Goal: Task Accomplishment & Management: Complete application form

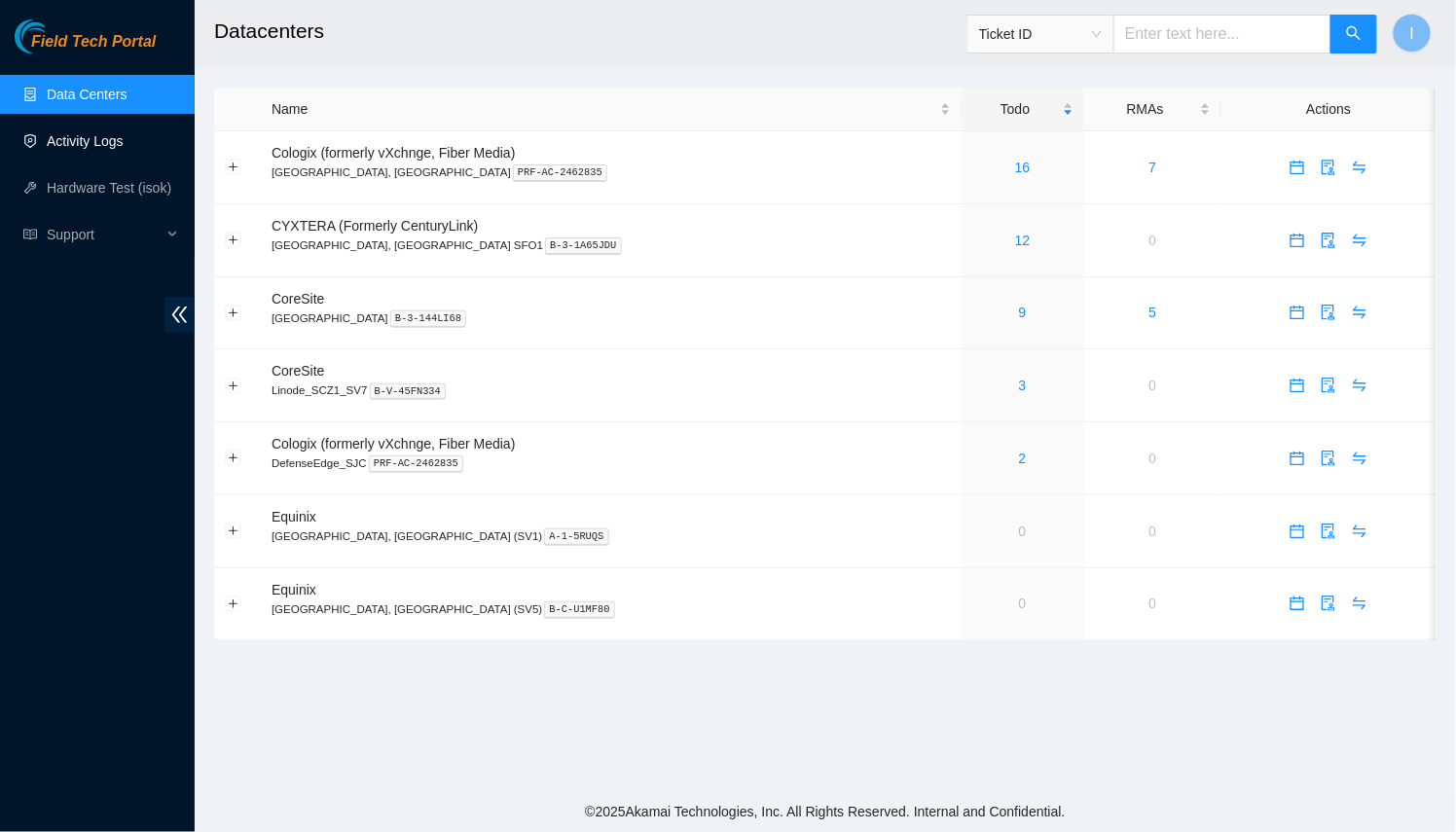
click at [90, 135] on link "Activity Logs" at bounding box center [85, 141] width 77 height 16
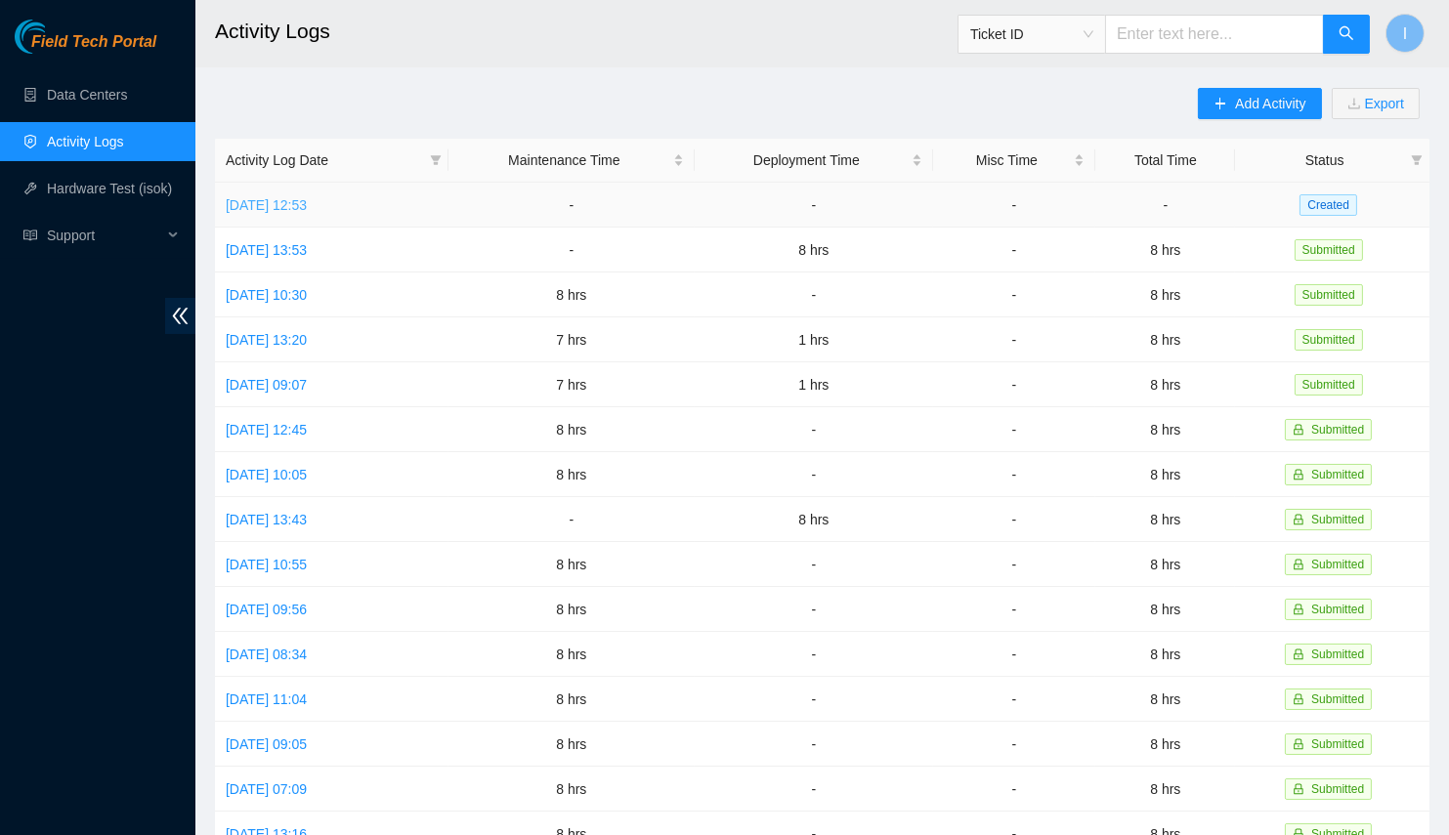
click at [283, 206] on link "[DATE] 12:53" at bounding box center [266, 205] width 81 height 16
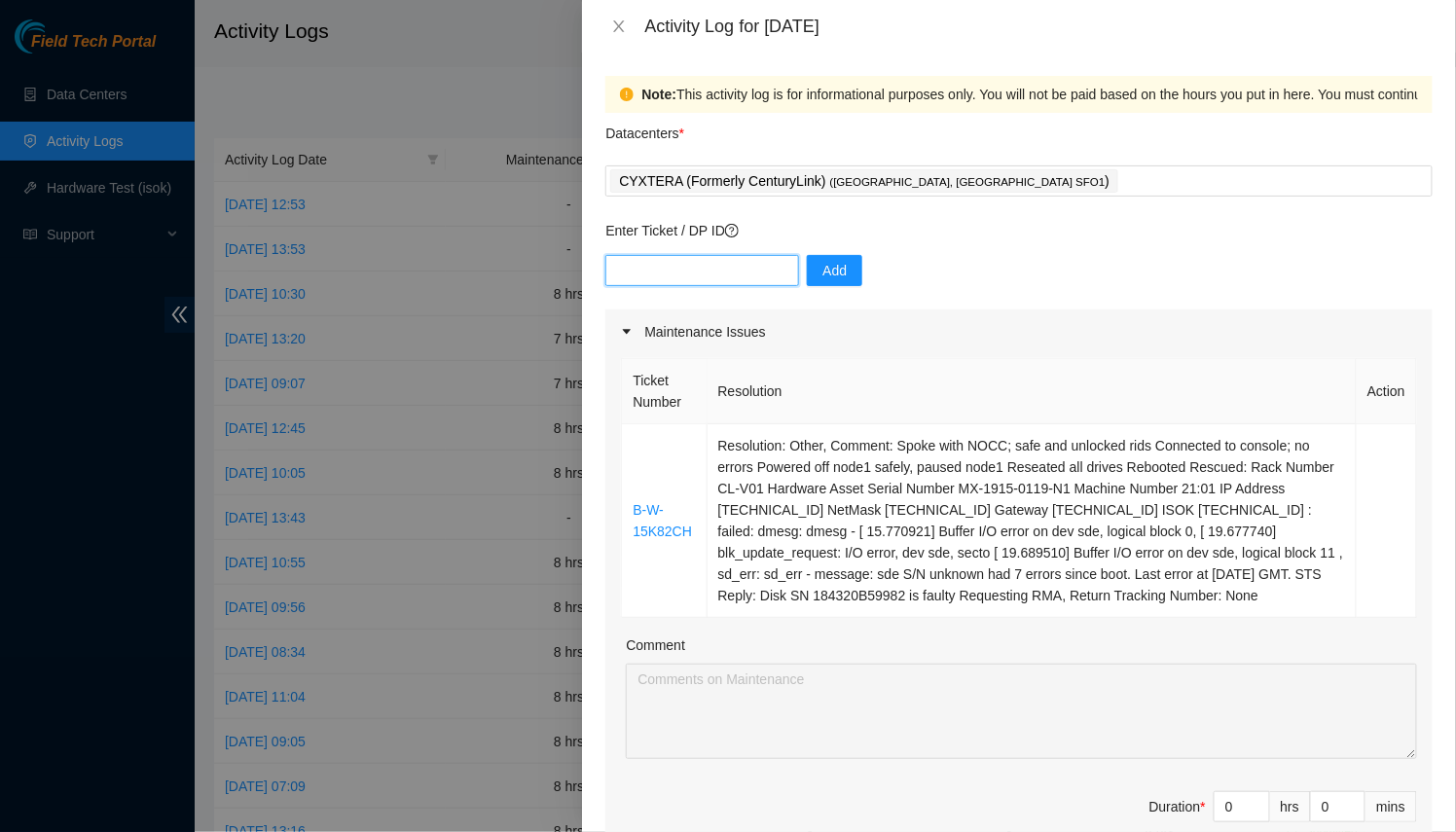
click at [733, 275] on input "text" at bounding box center [703, 270] width 193 height 31
paste input "DP76870"
type input "DP76870"
click at [822, 278] on span "Add" at bounding box center [834, 270] width 24 height 21
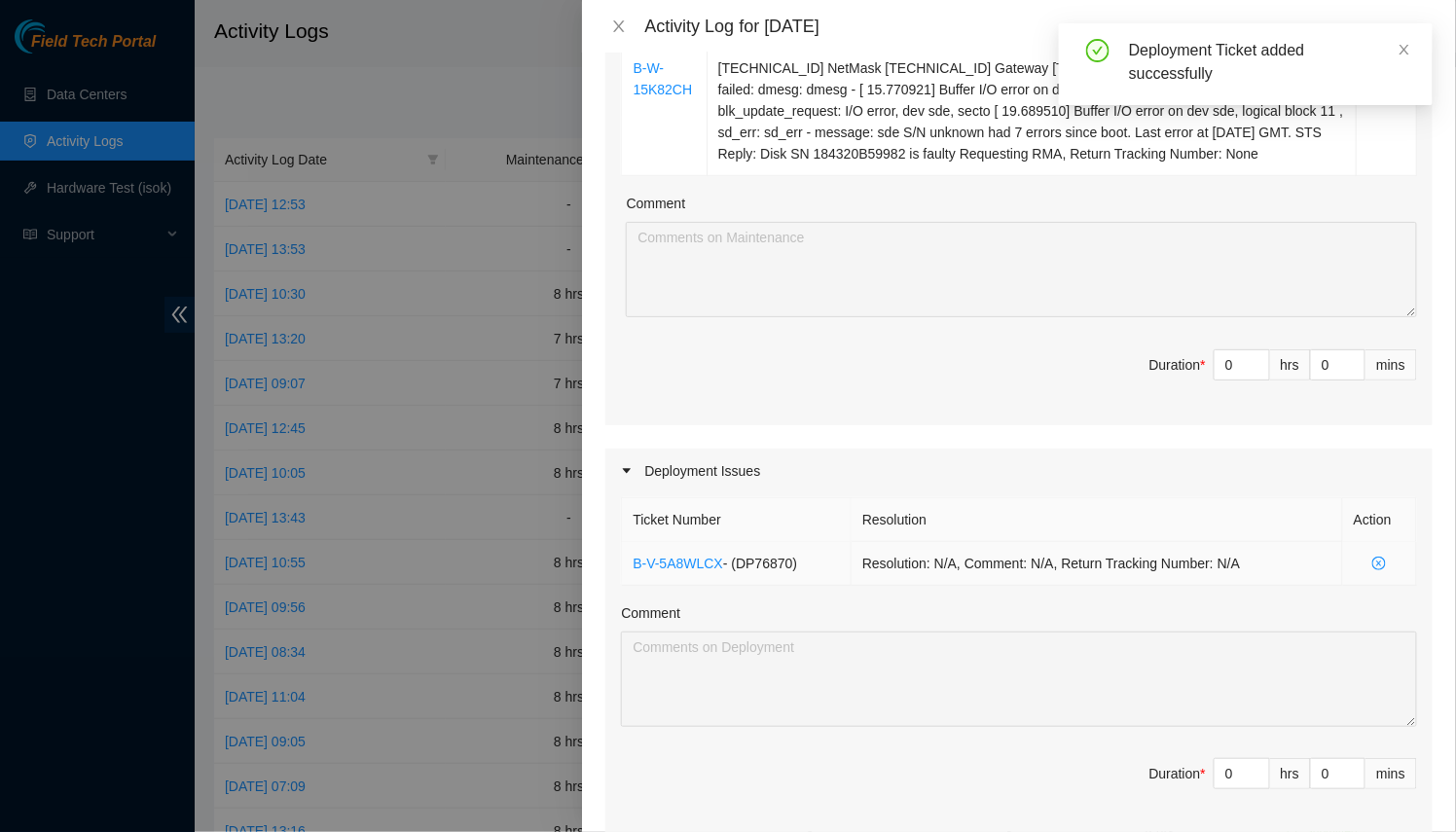
scroll to position [530, 0]
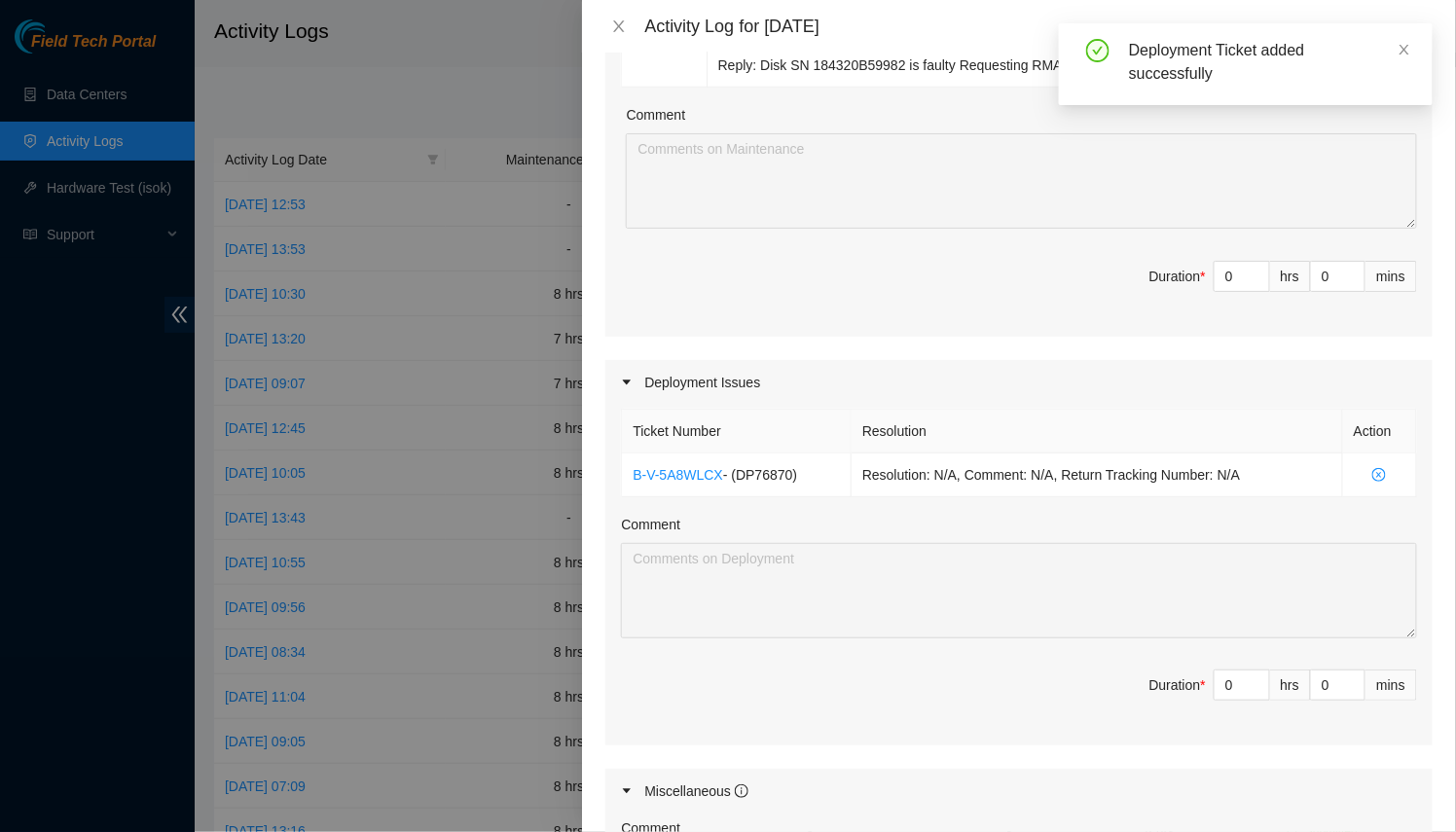
drag, startPoint x: 1227, startPoint y: 690, endPoint x: 1170, endPoint y: 636, distance: 78.5
click at [1135, 659] on div "Ticket Number Resolution Action B-V-5A8WLCX - ( DP76870 ) Resolution: N/A, Comm…" at bounding box center [1019, 575] width 827 height 342
type input "1"
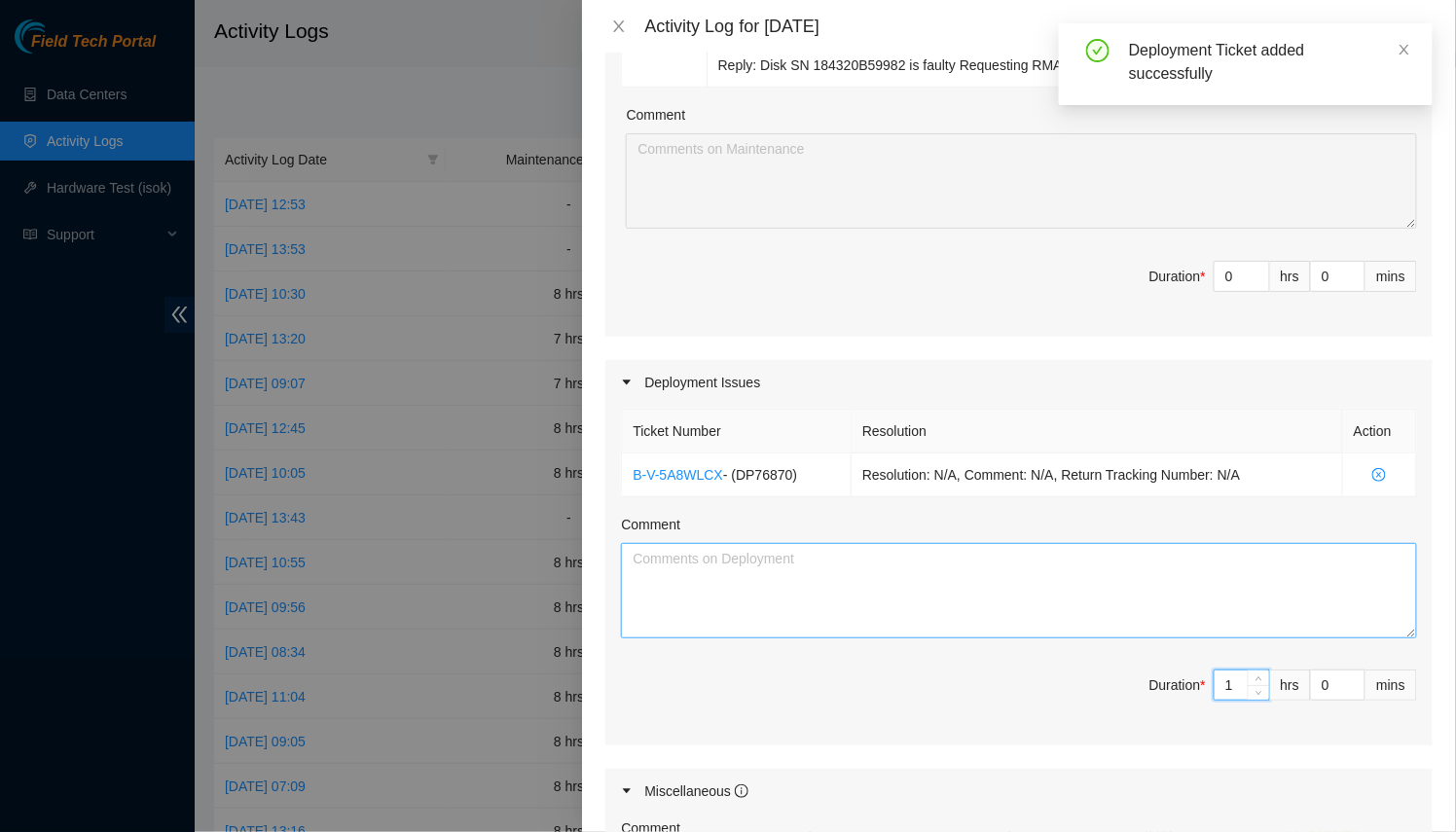
type input "1"
click at [1113, 574] on textarea "Comment" at bounding box center [1019, 591] width 796 height 96
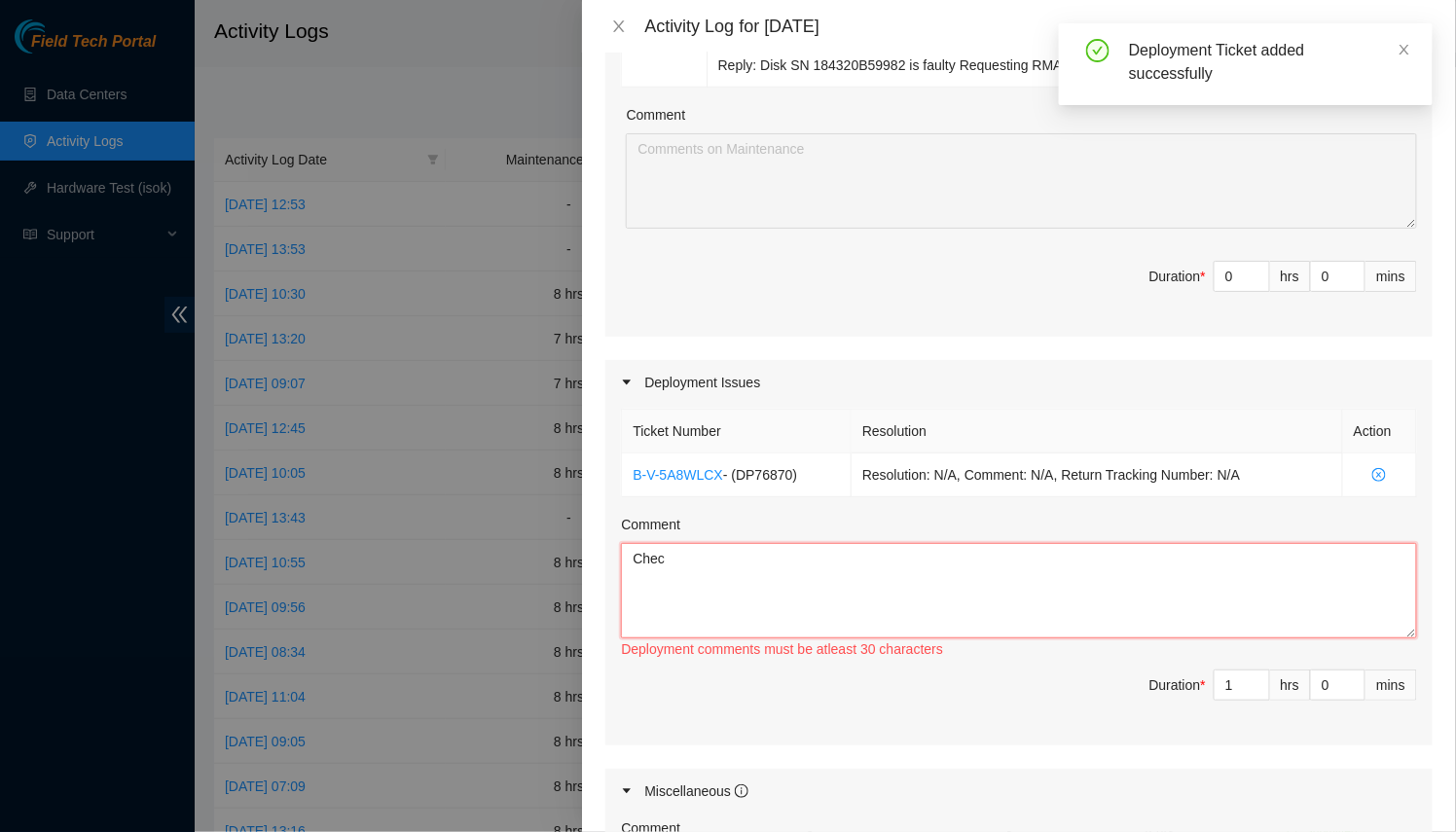
type textarea "Check"
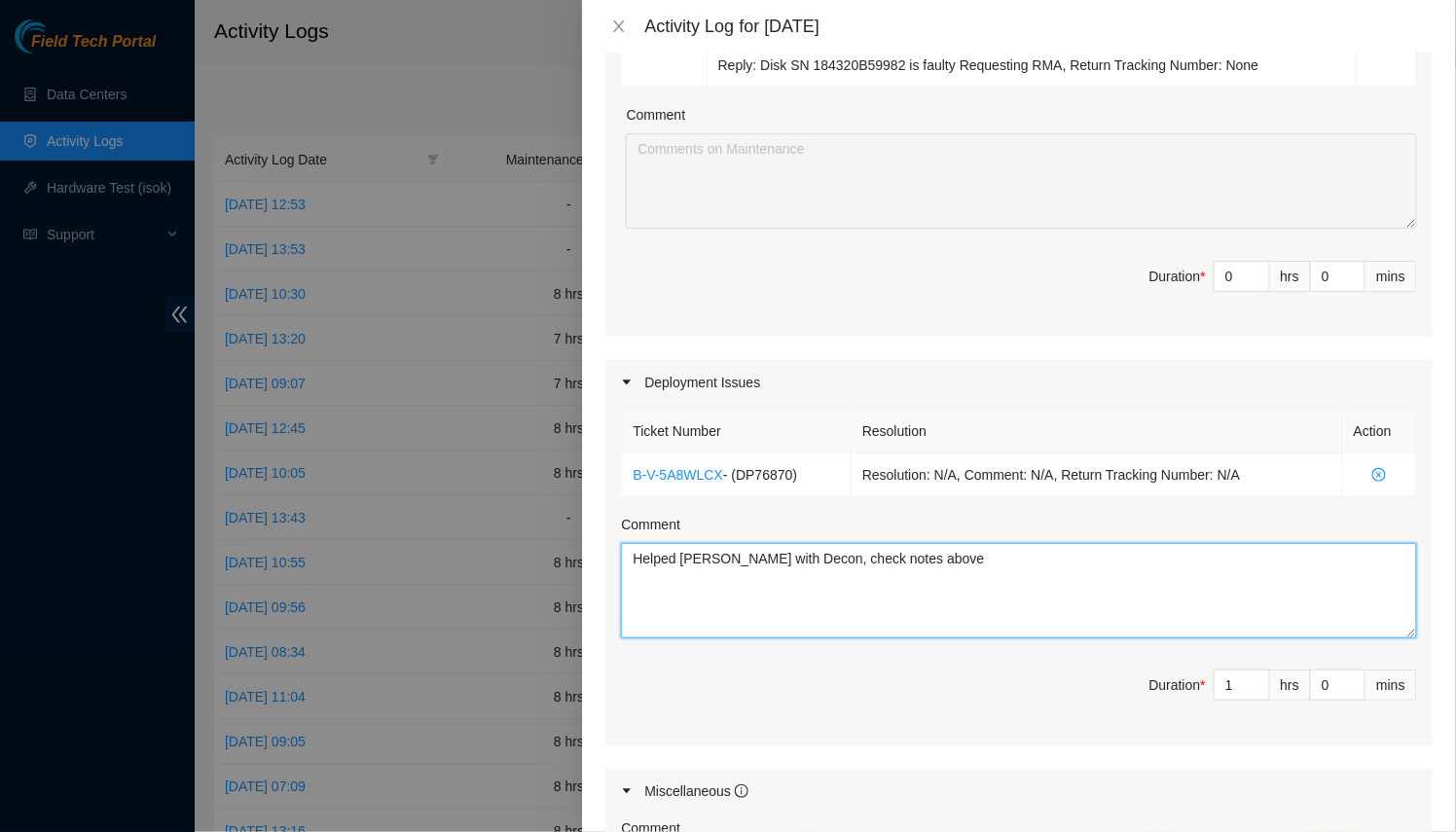
scroll to position [176, 0]
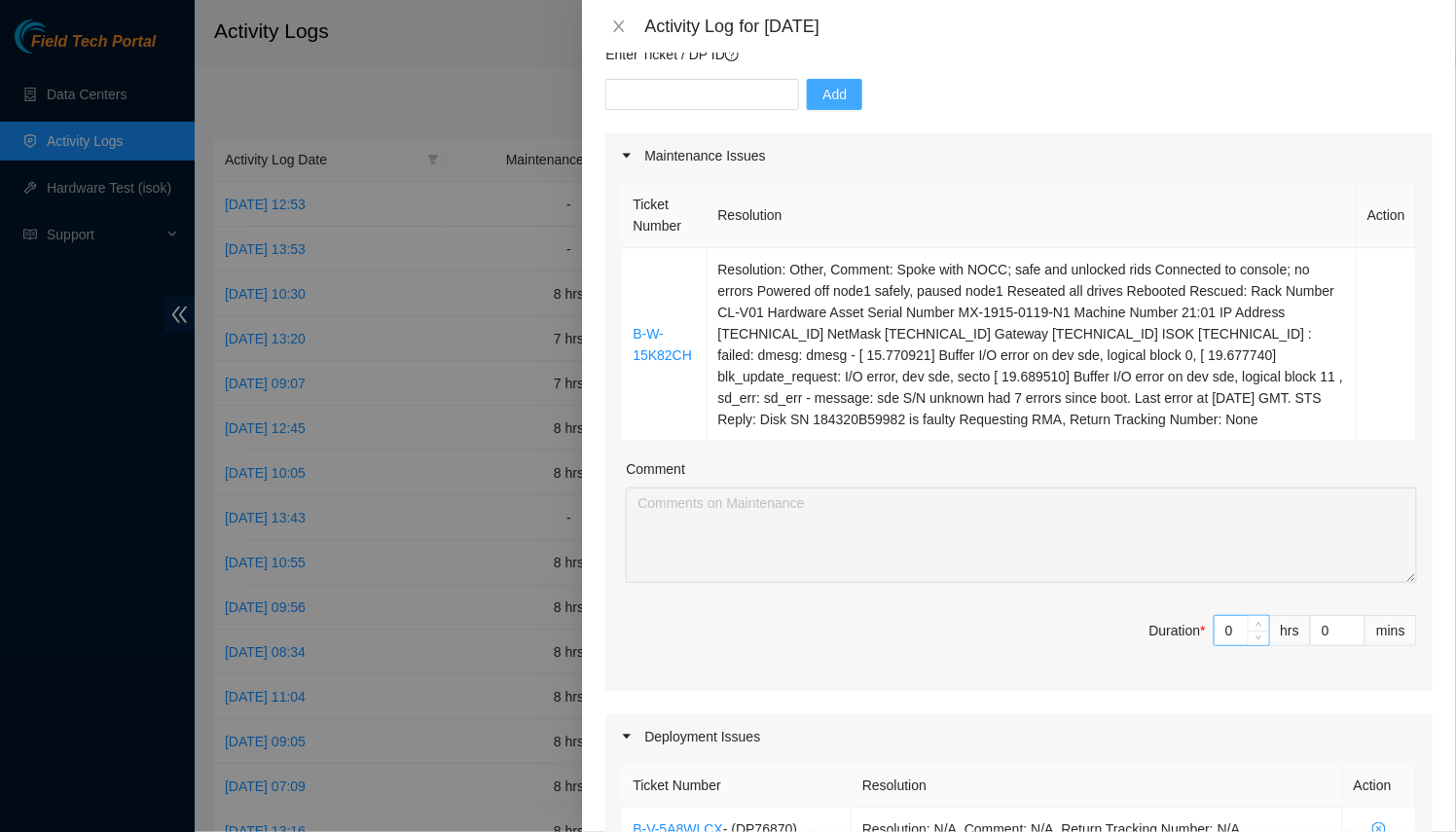
type textarea "Helped [PERSON_NAME] with Decon, check notes above"
drag, startPoint x: 1227, startPoint y: 620, endPoint x: 1062, endPoint y: 575, distance: 171.0
click at [1137, 605] on div "Ticket Number Resolution Action B-W-15K82CH Resolution: Other, Comment: Spoke w…" at bounding box center [1019, 434] width 827 height 513
type input "7"
type input "8"
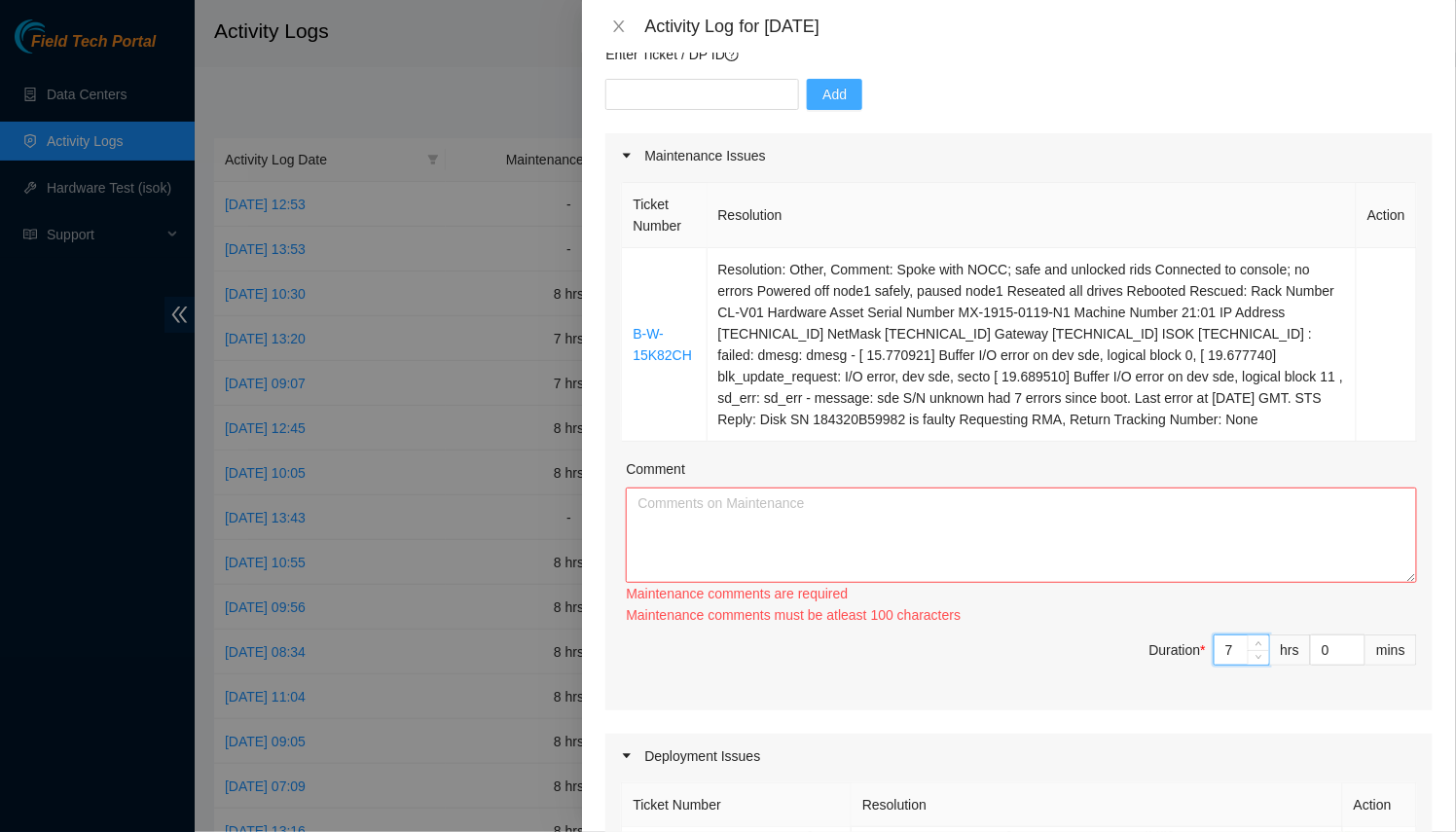
type input "7"
click at [1051, 528] on textarea "Comment" at bounding box center [1021, 535] width 791 height 96
drag, startPoint x: 1258, startPoint y: 416, endPoint x: 624, endPoint y: 263, distance: 652.2
click at [624, 263] on tr "B-W-15K82CH Resolution: Other, Comment: Spoke with NOCC; safe and unlocked rids…" at bounding box center [1019, 345] width 795 height 193
copy tr "B-W-15K82CH Resolution: Other, Comment: Spoke with NOCC; safe and unlocked rids…"
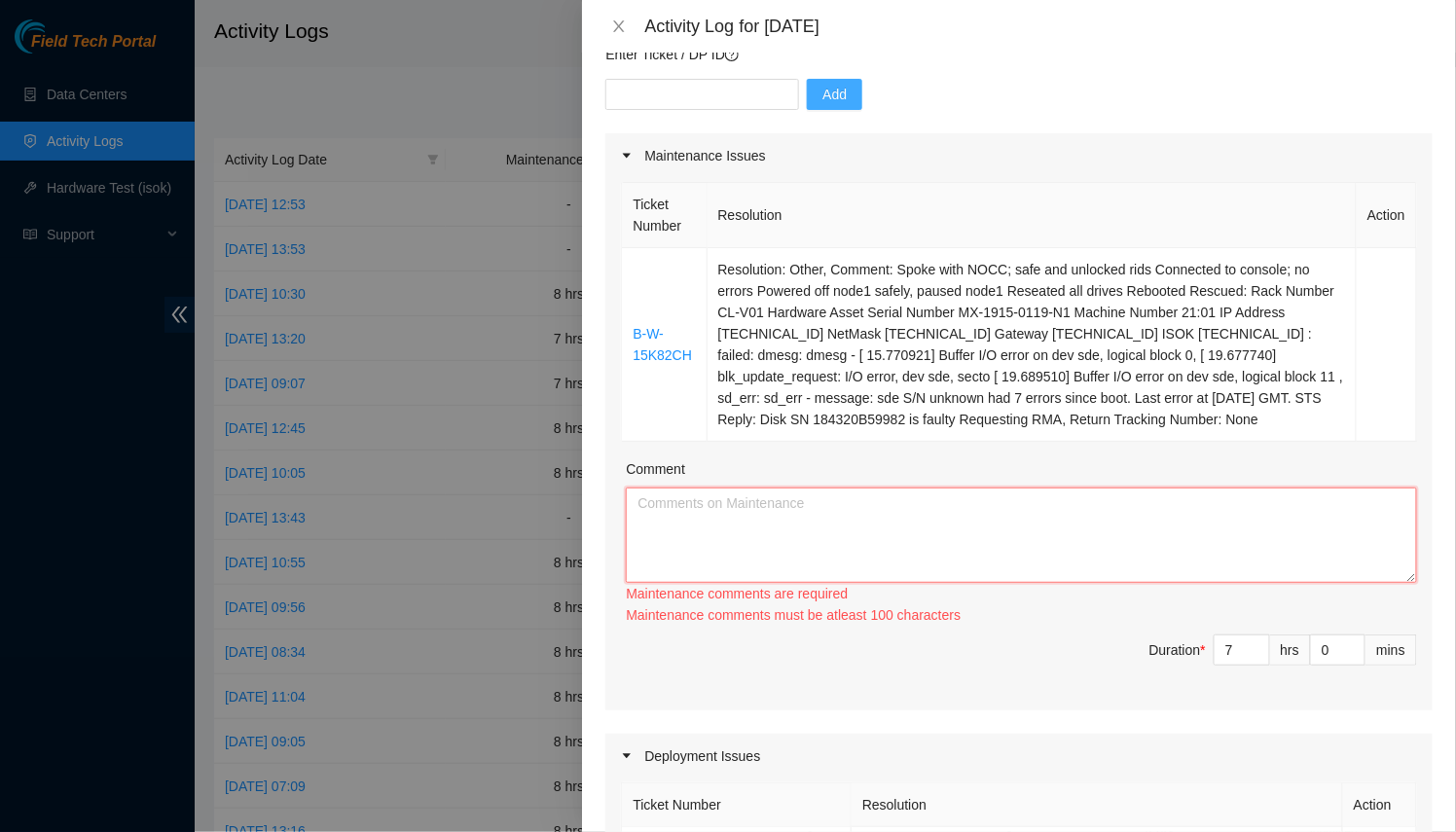
click at [762, 552] on textarea "Comment" at bounding box center [1021, 535] width 791 height 96
paste textarea "B-W-15K82CH Resolution: Other, Comment: Spoke with NOCC; safe and unlocked rids…"
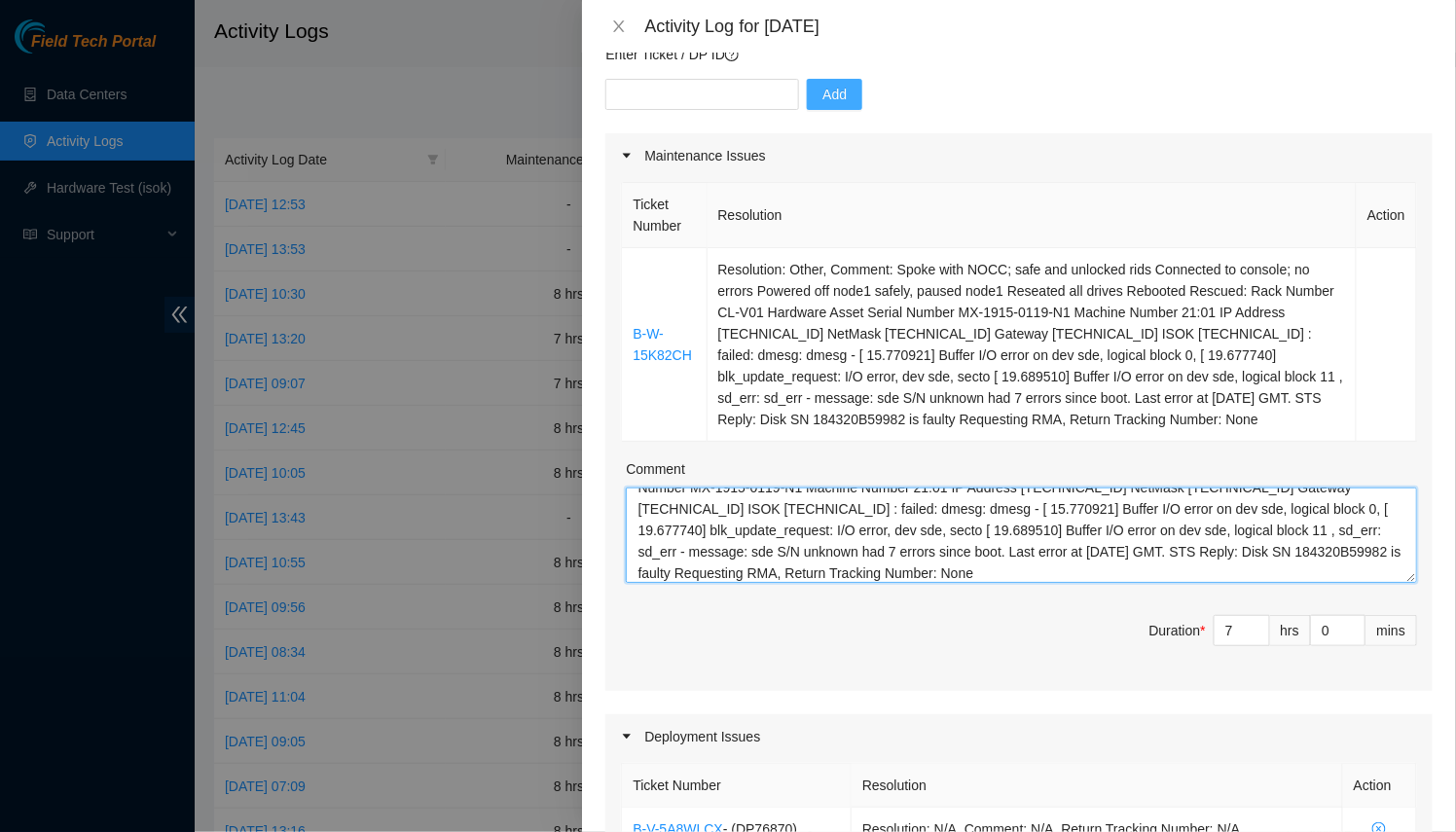
scroll to position [0, 0]
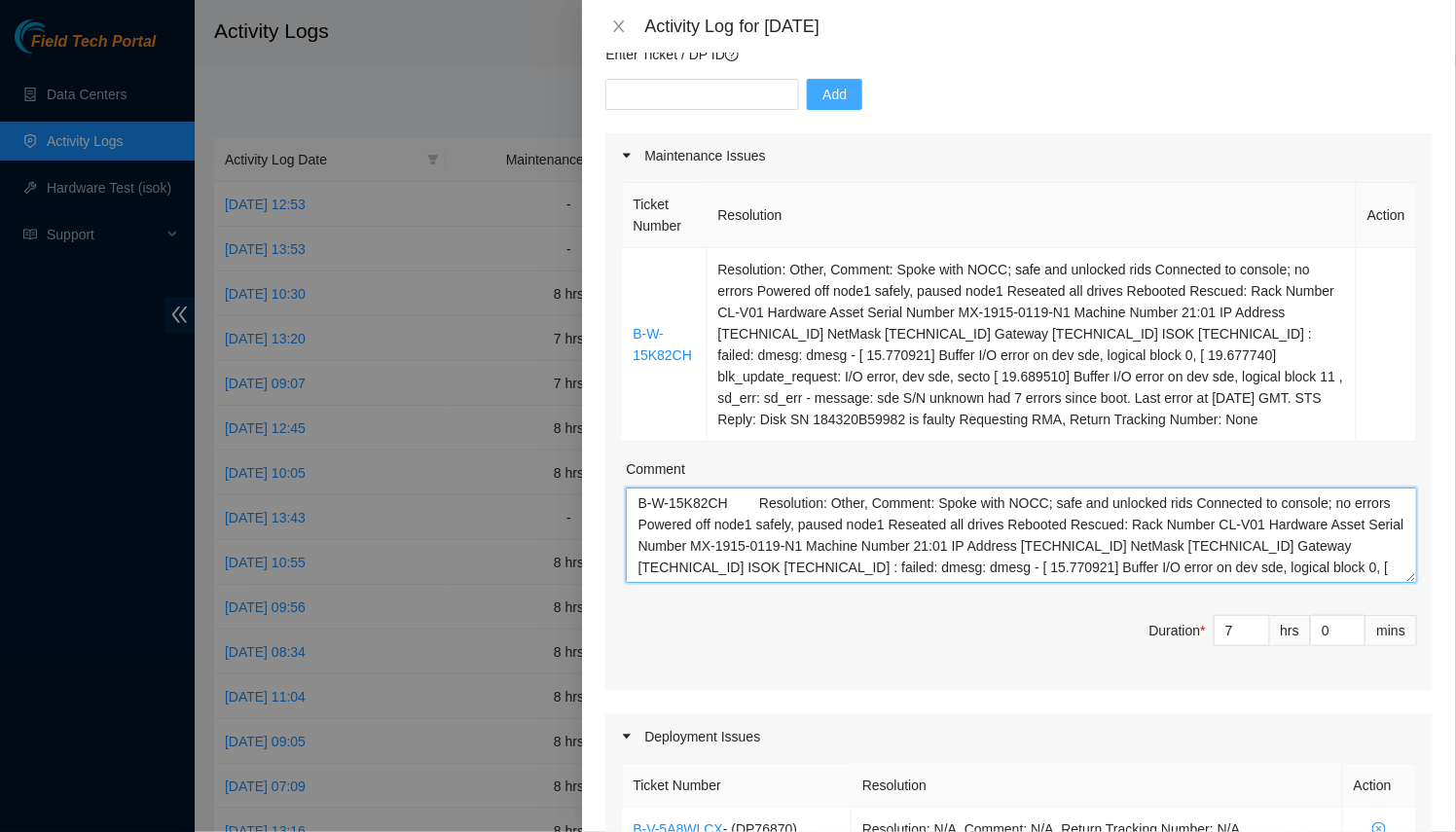
click at [638, 498] on textarea "B-W-15K82CH Resolution: Other, Comment: Spoke with NOCC; safe and unlocked rids…" at bounding box center [1021, 535] width 791 height 96
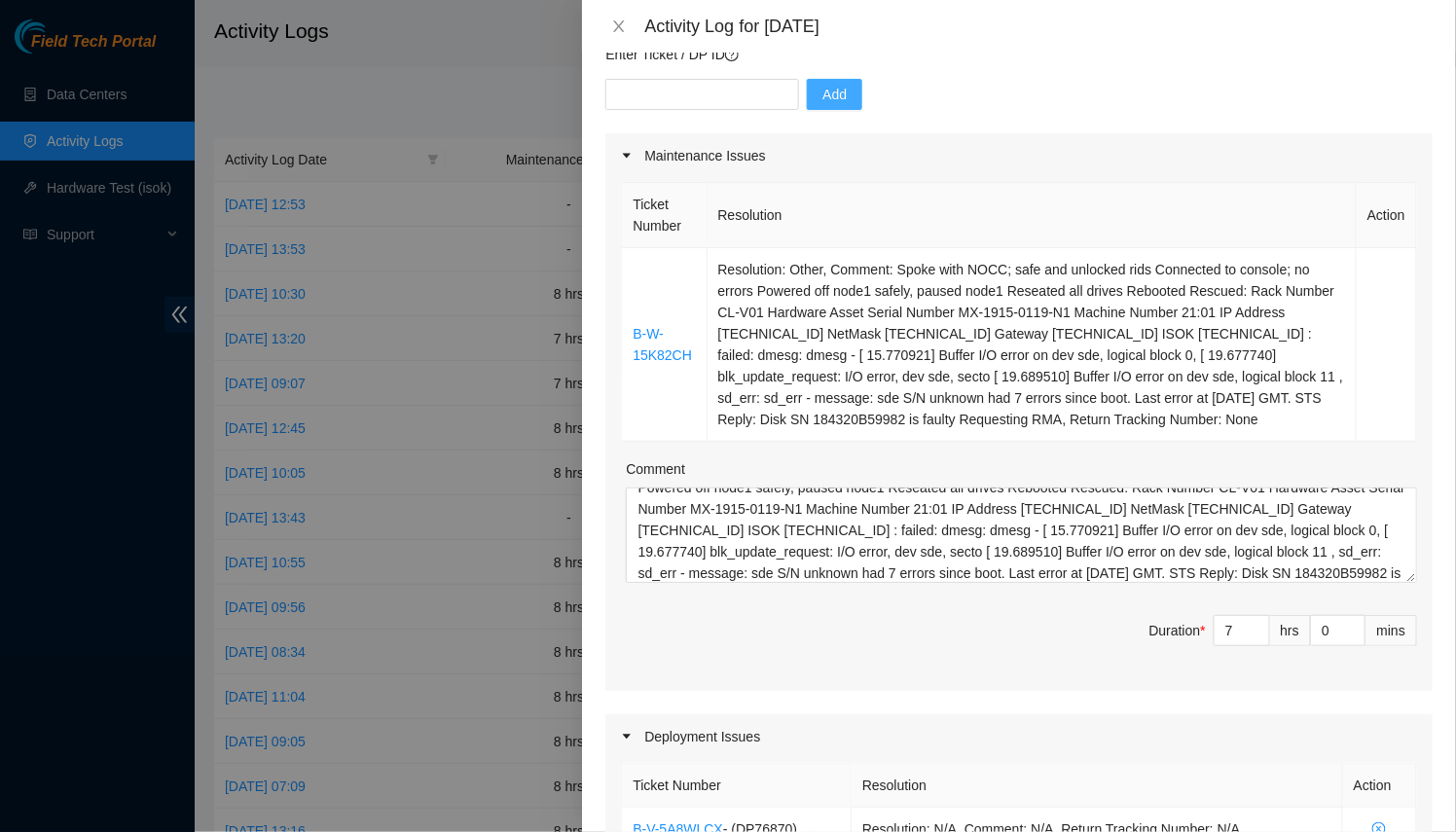
click at [1404, 570] on div "Ticket Number Resolution Action B-W-15K82CH Resolution: Other, Comment: Spoke w…" at bounding box center [1019, 434] width 827 height 513
drag, startPoint x: 1397, startPoint y: 572, endPoint x: 1367, endPoint y: 829, distance: 258.7
click at [1377, 583] on textarea "B-W-15K82CH Resolution: Other, Comment: Spoke with NOCC; safe and unlocked rids…" at bounding box center [1021, 535] width 791 height 96
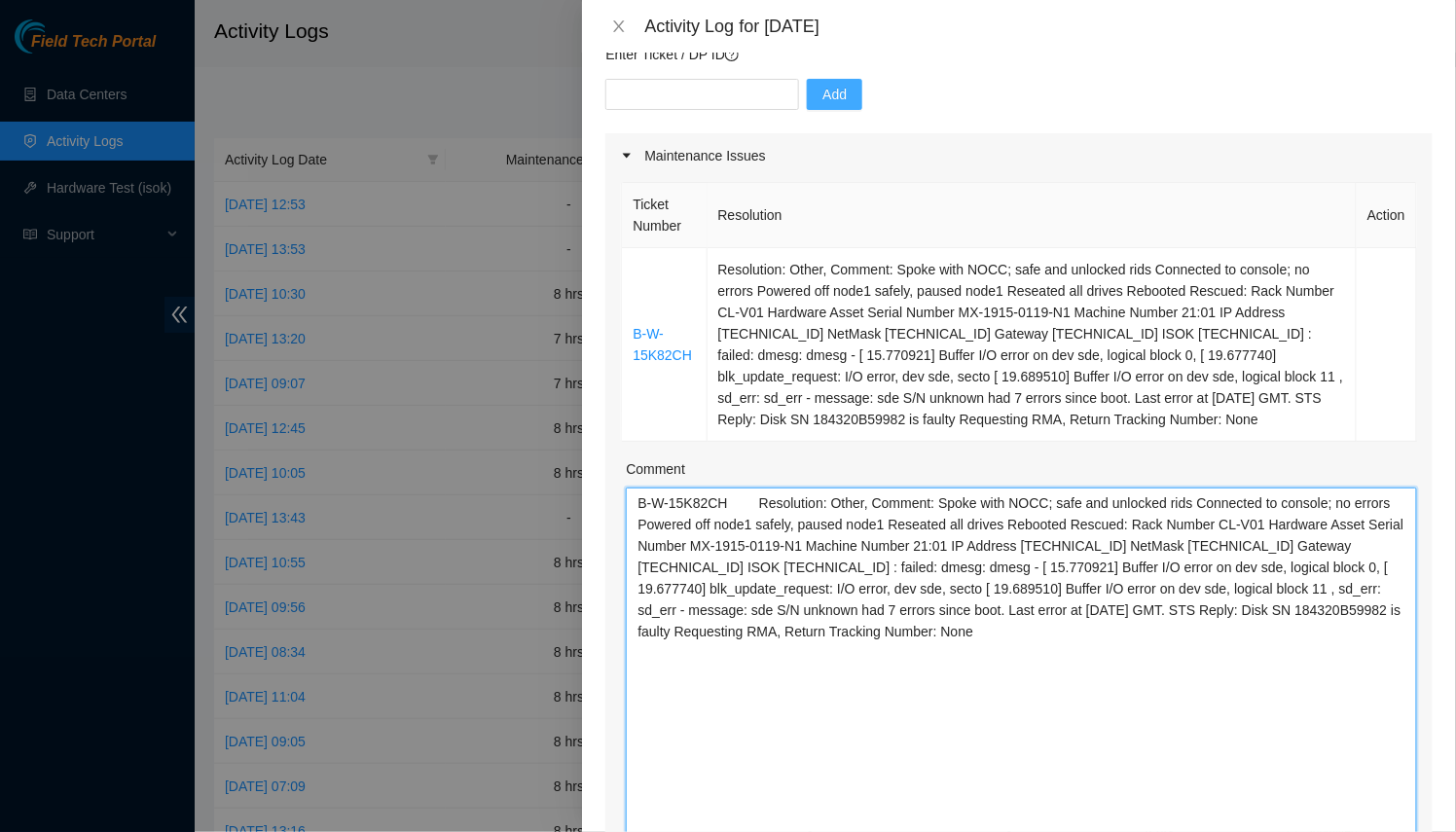
click at [1110, 497] on textarea "B-W-15K82CH Resolution: Other, Comment: Spoke with NOCC; safe and unlocked rids…" at bounding box center [1021, 664] width 791 height 354
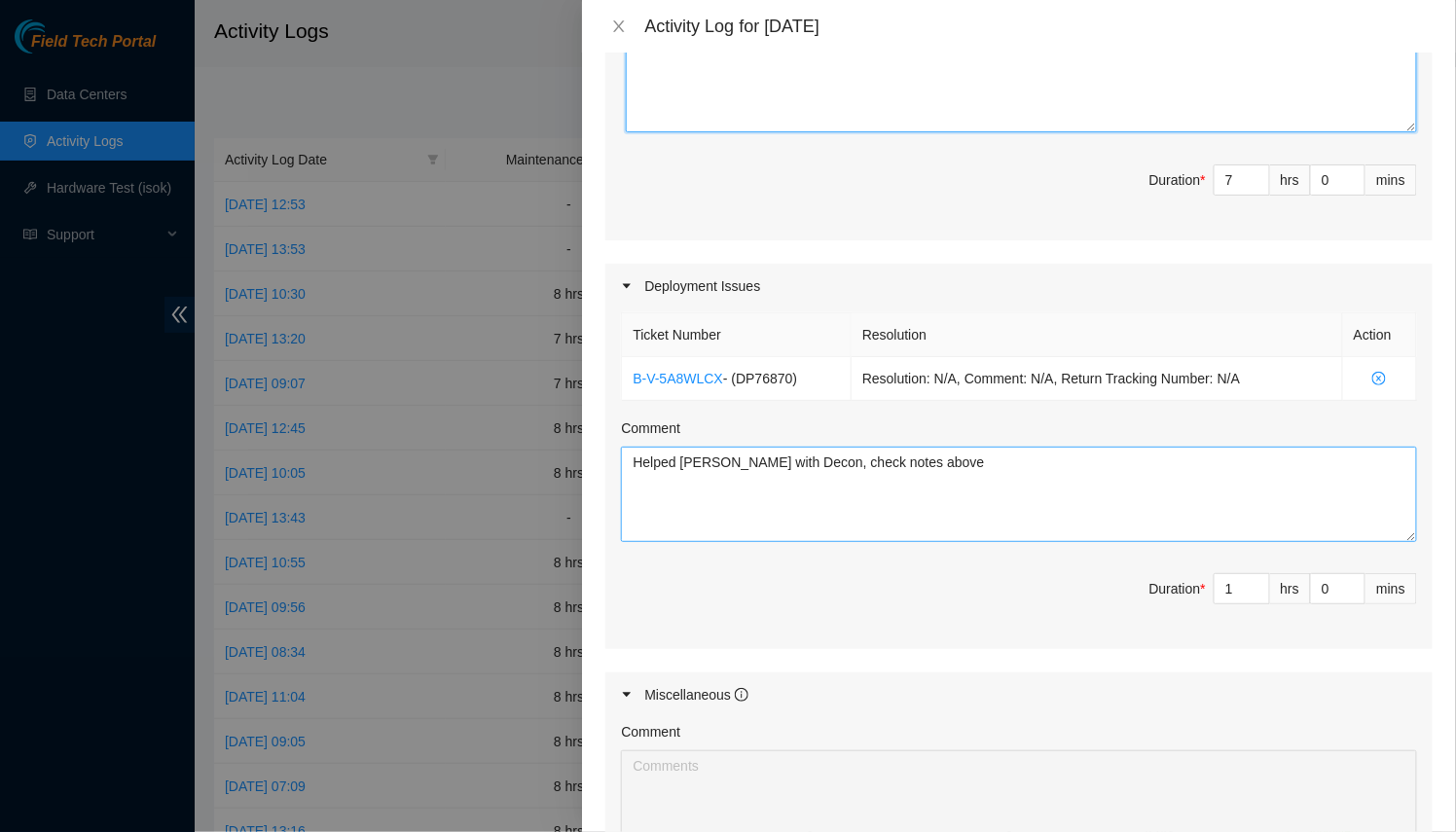
scroll to position [707, 0]
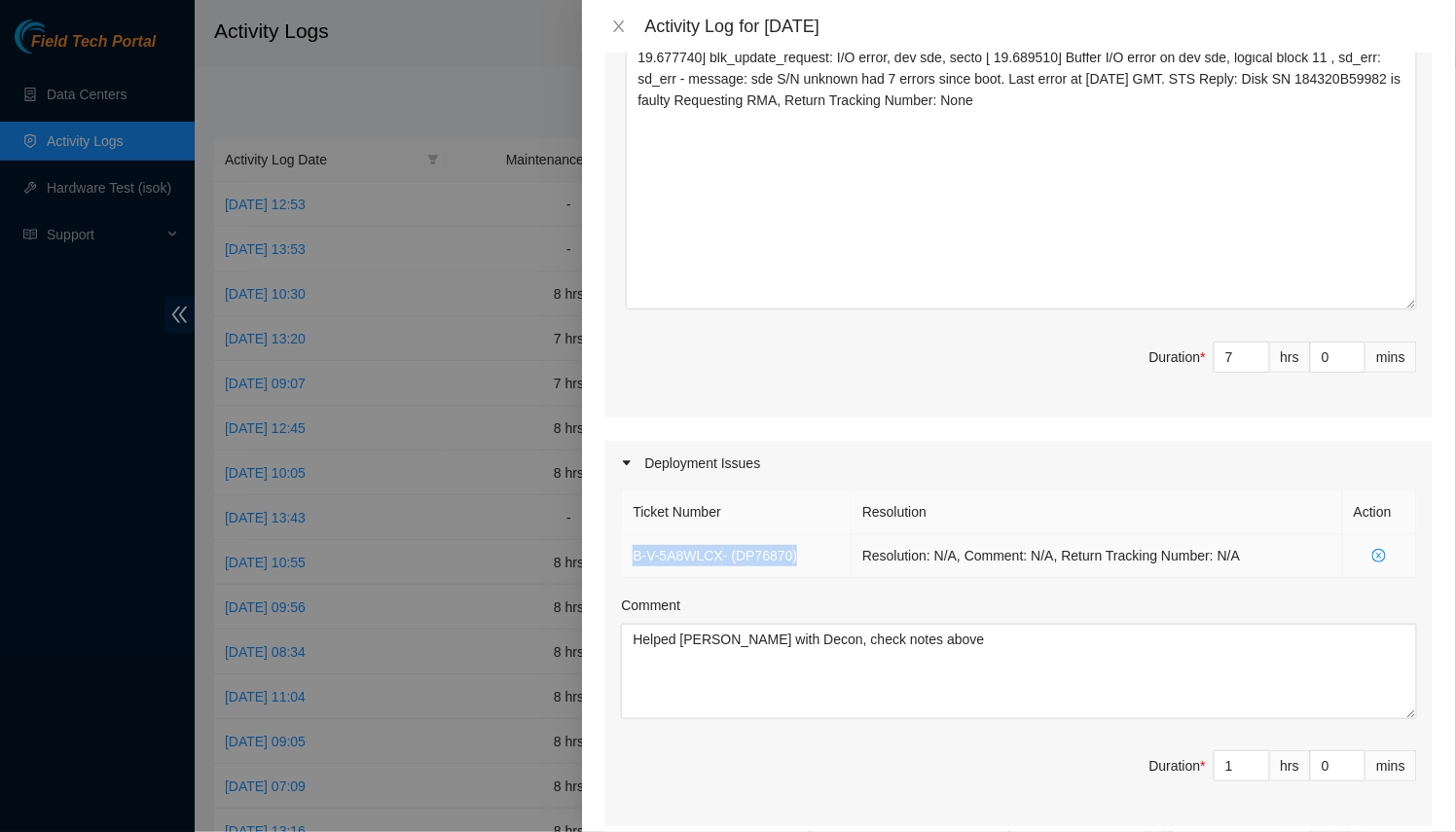
drag, startPoint x: 805, startPoint y: 558, endPoint x: 624, endPoint y: 550, distance: 181.2
click at [624, 550] on td "B-V-5A8WLCX - ( DP76870 )" at bounding box center [736, 556] width 230 height 44
copy td "B-V-5A8WLCX - ( DP76870 )"
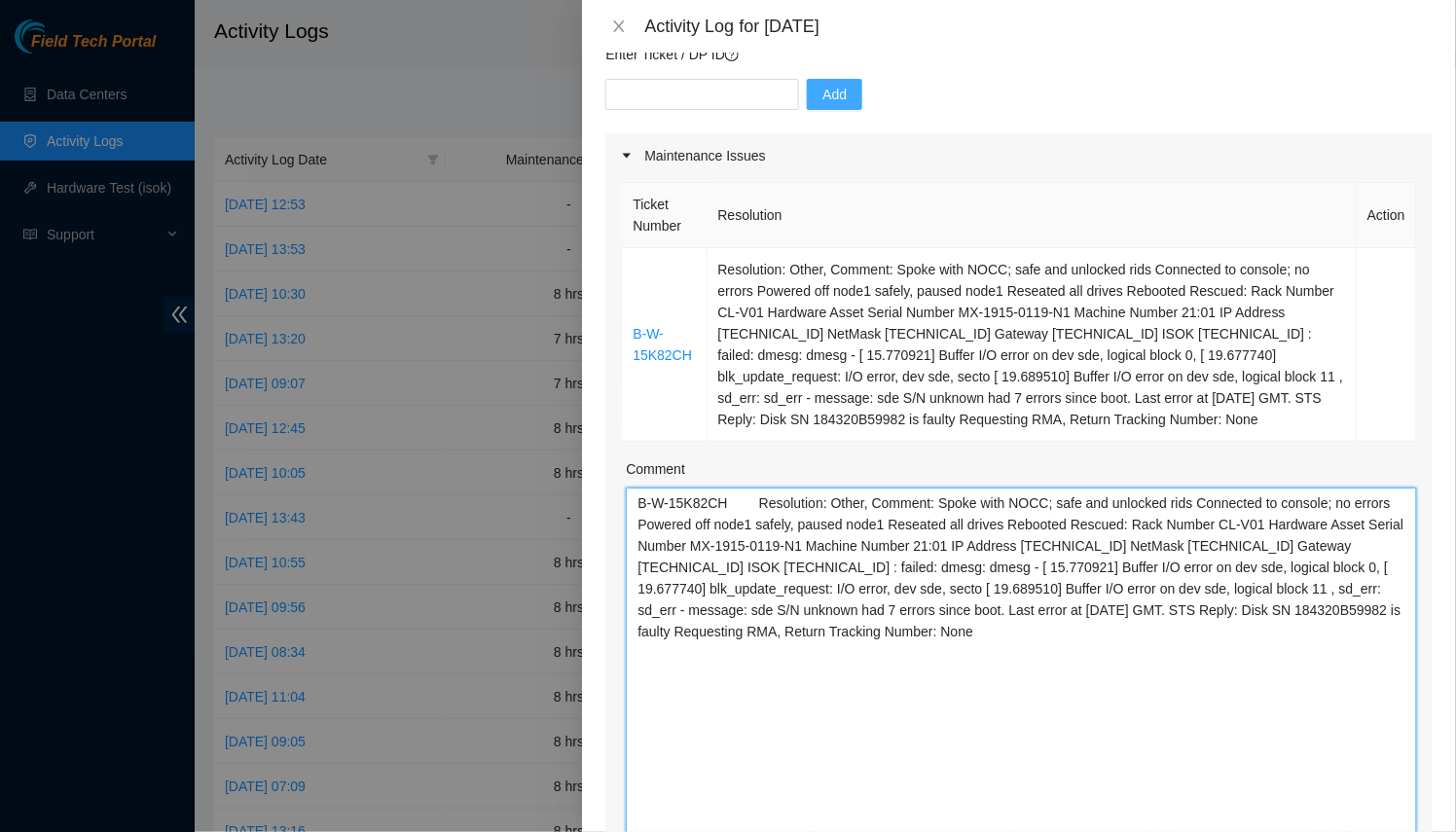
click at [707, 503] on textarea "B-W-15K82CH Resolution: Other, Comment: Spoke with NOCC; safe and unlocked rids…" at bounding box center [1021, 664] width 791 height 354
paste textarea "B-V-5A8WLCX - (DP76870)"
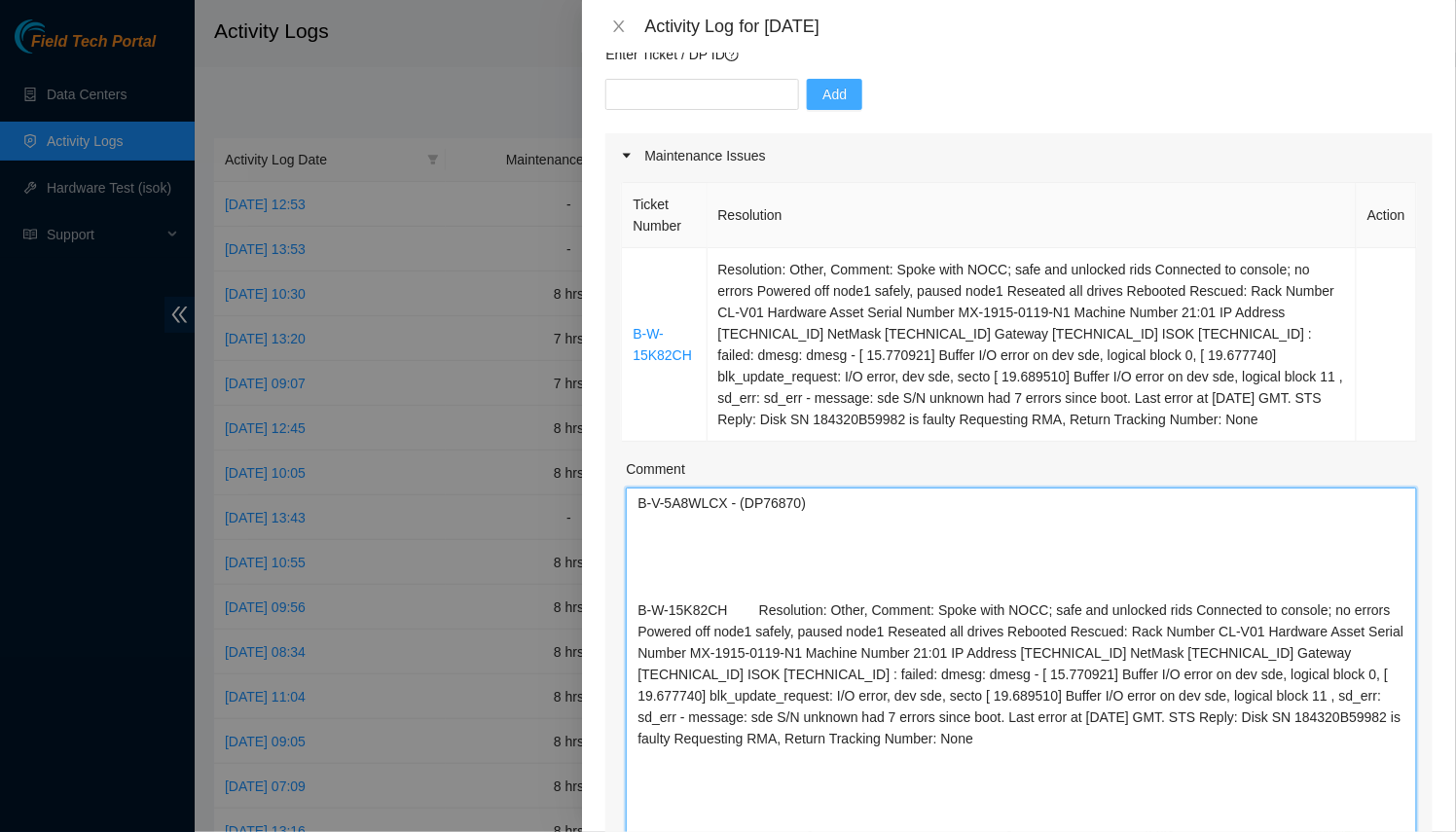
click at [638, 511] on textarea "B-V-5A8WLCX - (DP76870) B-W-15K82CH Resolution: Other, Comment: Spoke with NOCC…" at bounding box center [1021, 664] width 791 height 354
click at [940, 526] on textarea "Helped [PERSON_NAME] with Decon B-V-5A8WLCX - (DP76870) B-W-15K82CH Resolution:…" at bounding box center [1021, 664] width 791 height 354
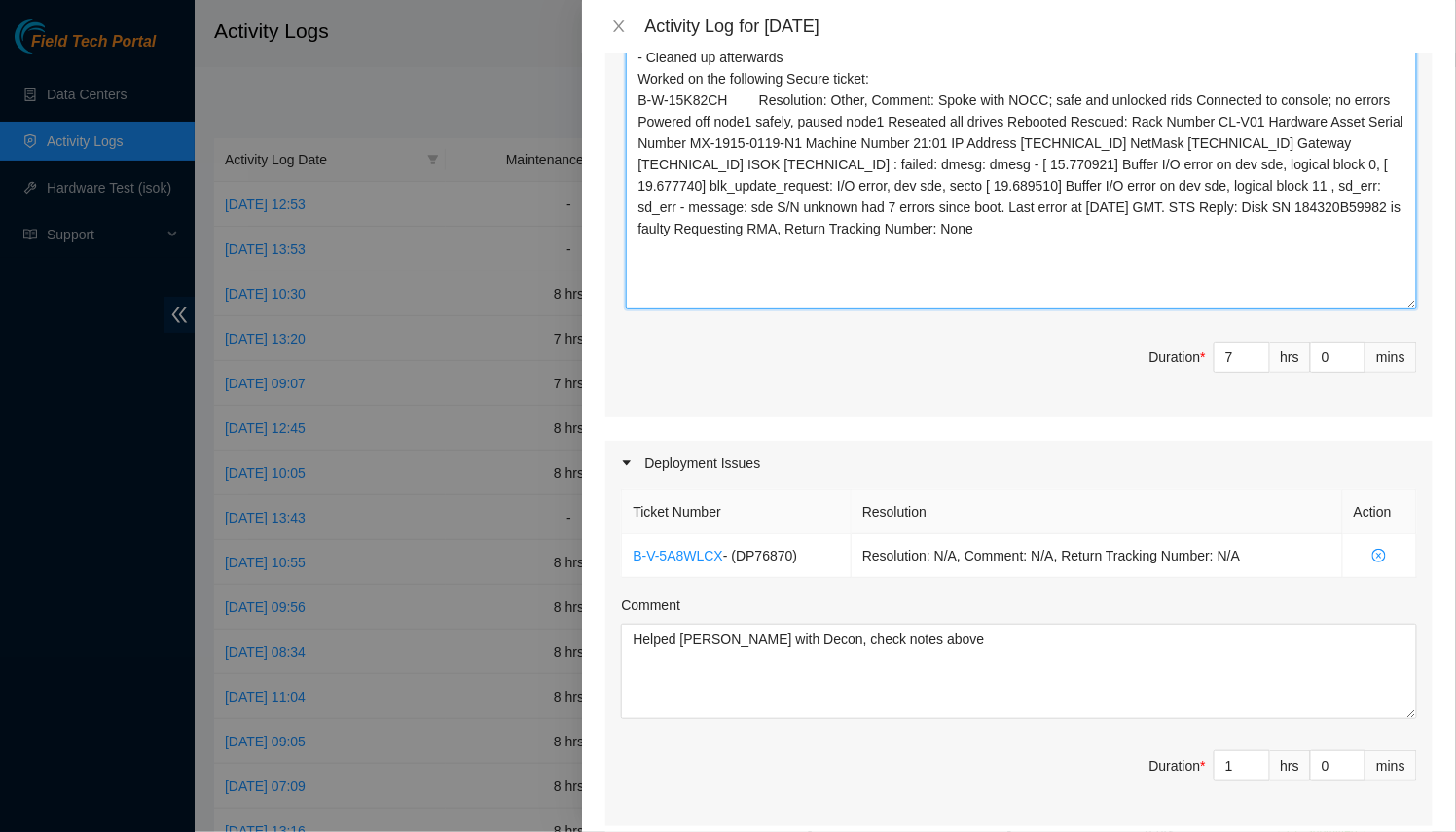
scroll to position [1202, 0]
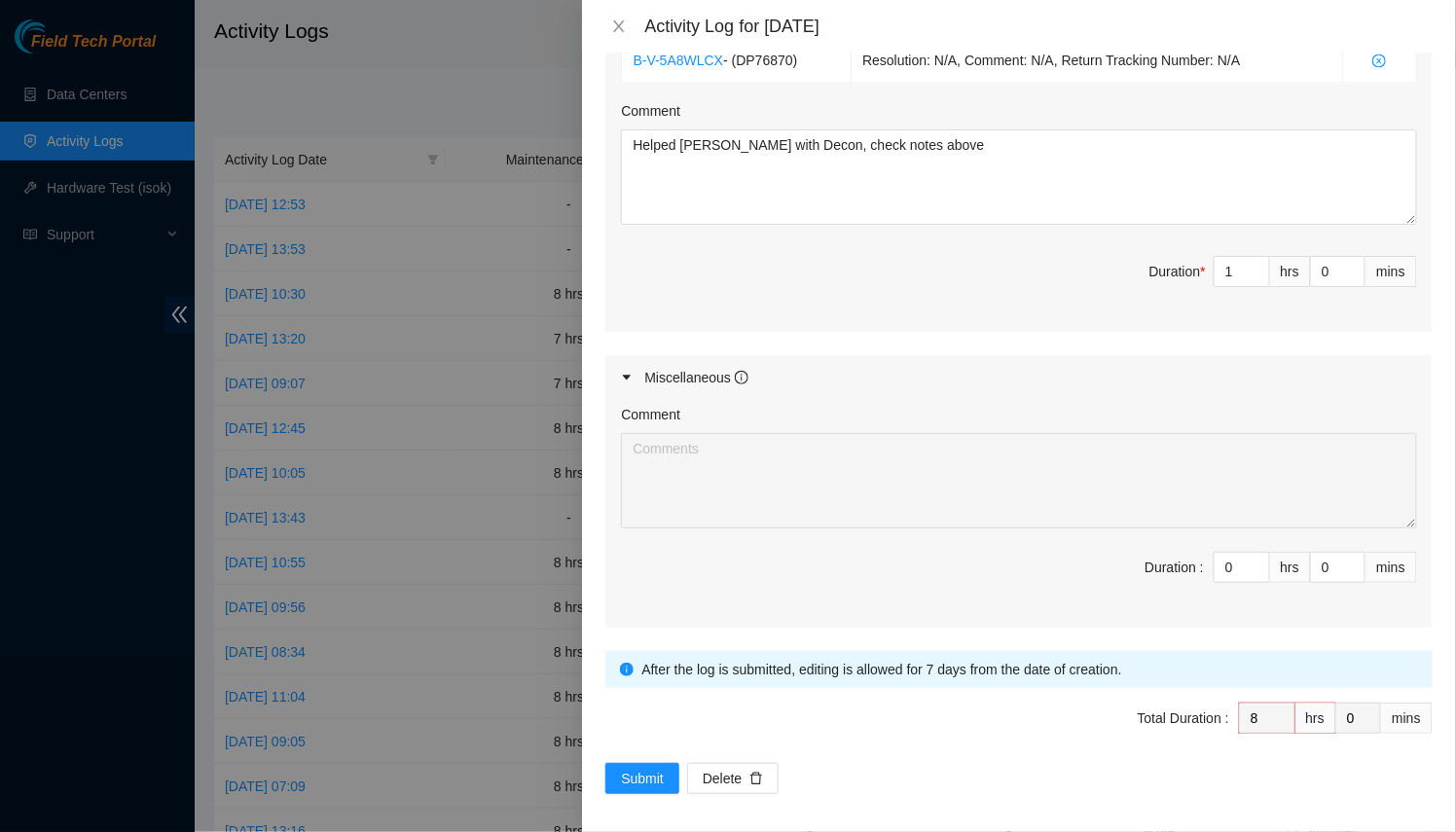
type textarea "Helped [PERSON_NAME] with Decon B-V-5A8WLCX - (DP76870) - Removed all Servers -…"
click at [640, 769] on span "Submit" at bounding box center [642, 778] width 43 height 21
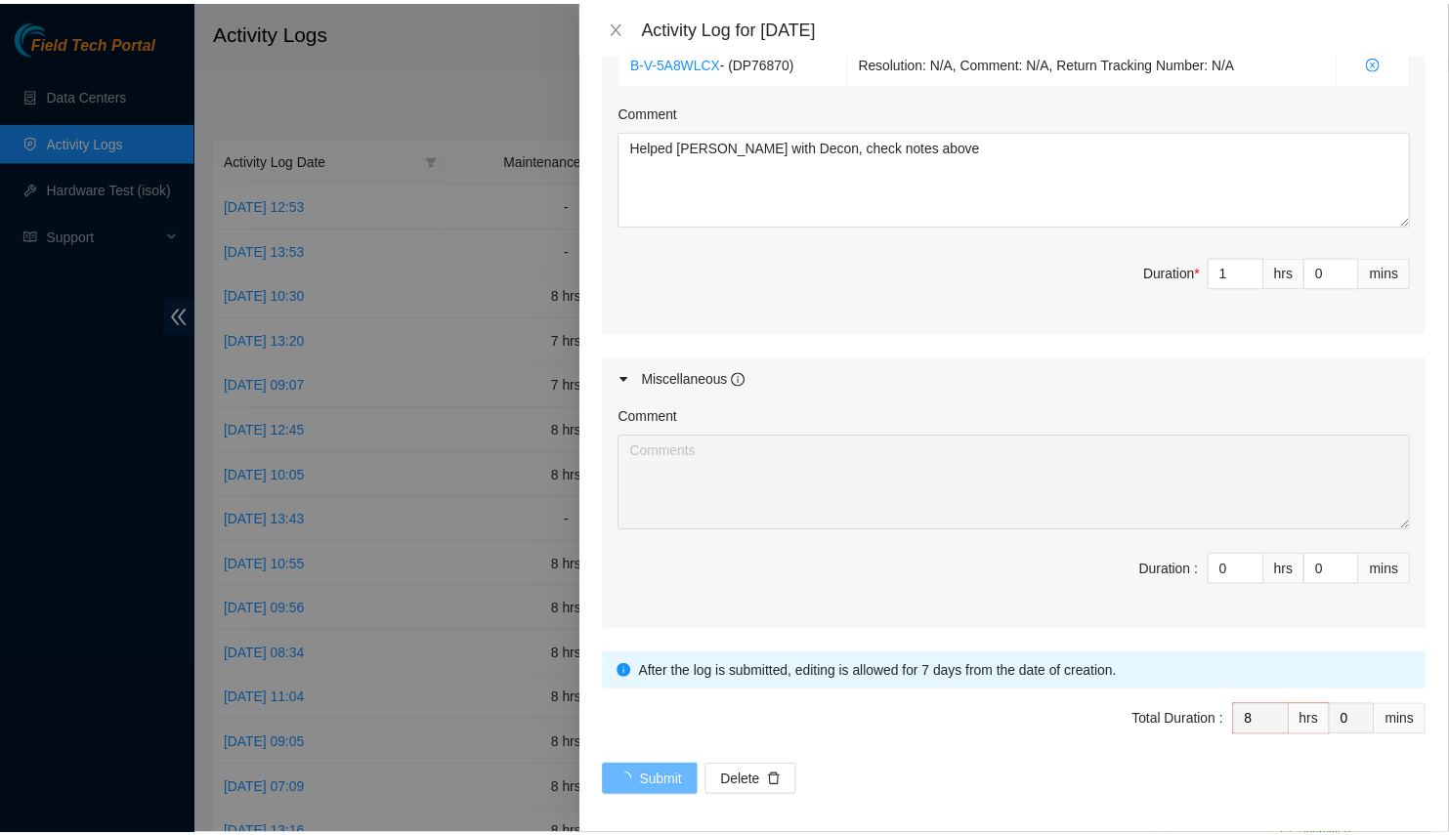
scroll to position [0, 0]
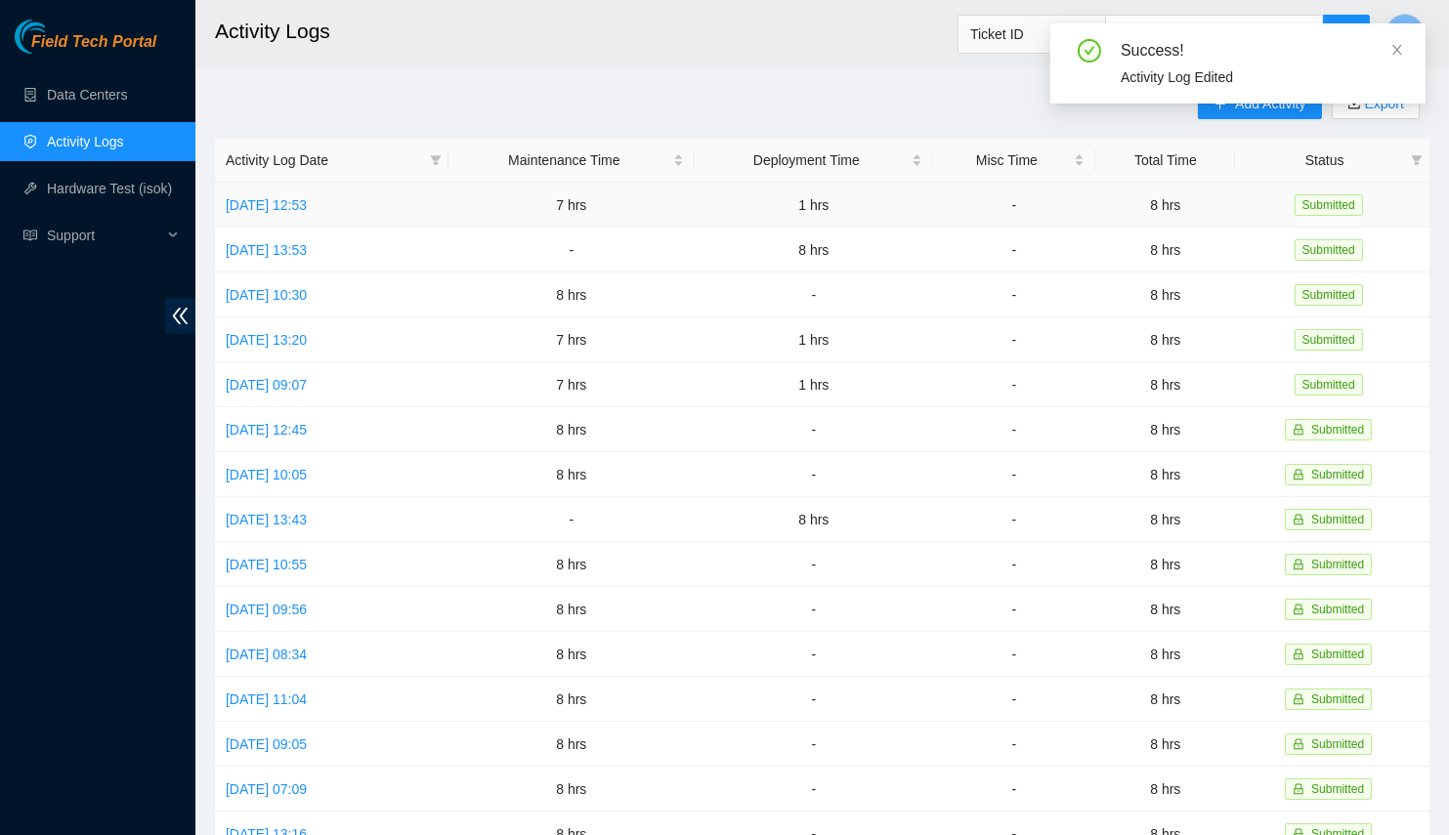
click at [334, 193] on td "[DATE] 12:53" at bounding box center [331, 205] width 233 height 45
